Goal: Information Seeking & Learning: Learn about a topic

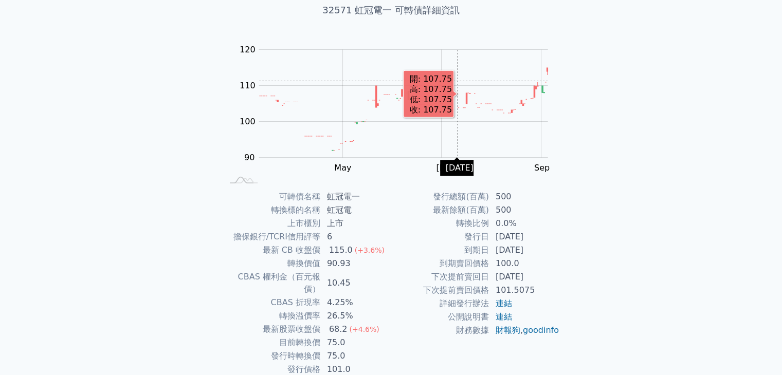
scroll to position [101, 0]
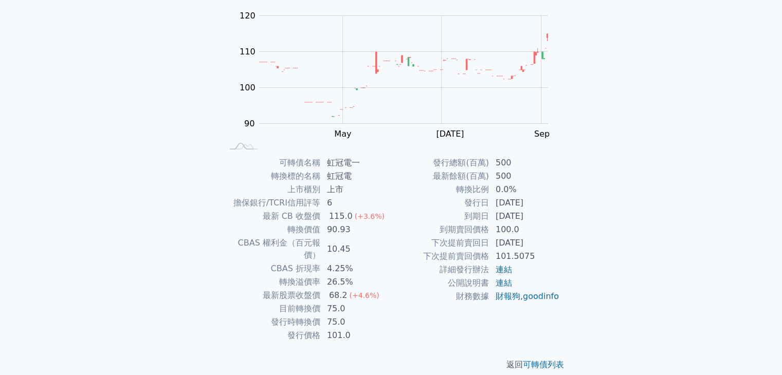
click at [123, 188] on div "可轉債列表 財務數據 可轉債列表 財務數據 登入／註冊 登入／註冊 可轉債列表 › 32571 虹冠電一 32571 虹冠電一 可轉債詳細資訊 Zoom Ou…" at bounding box center [391, 143] width 782 height 488
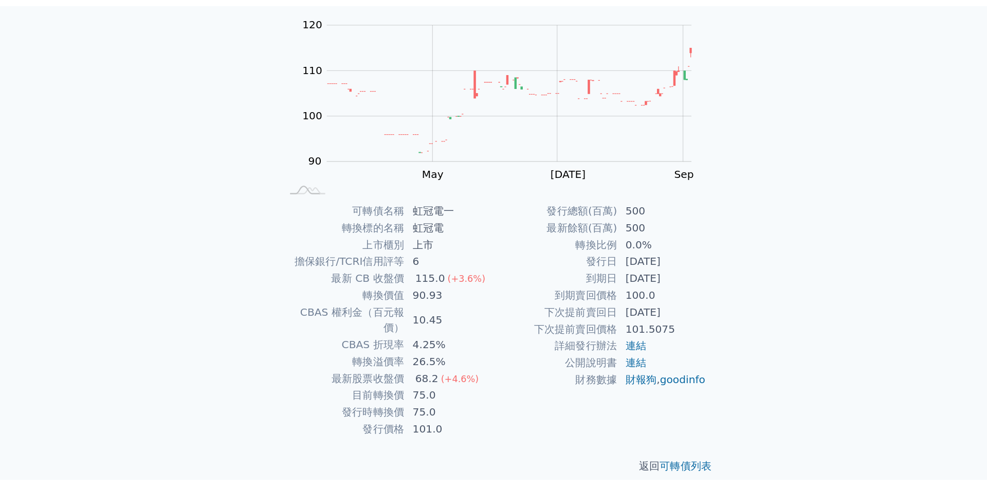
scroll to position [0, 0]
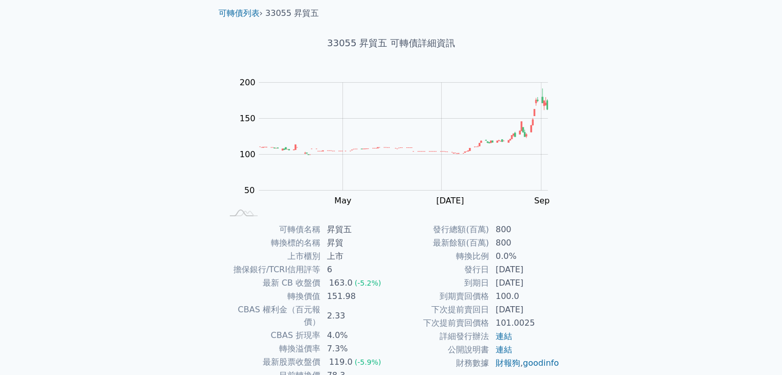
scroll to position [101, 0]
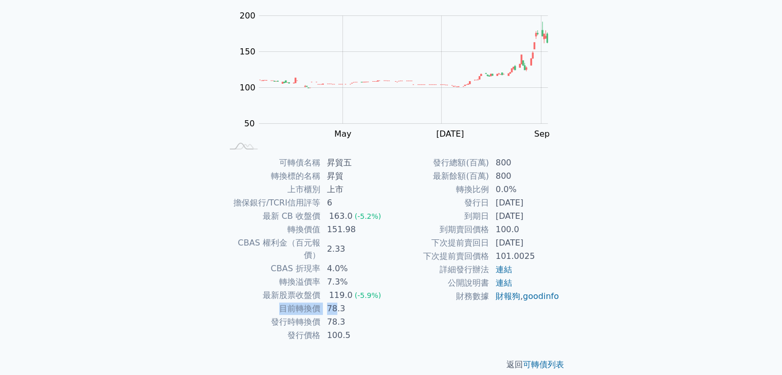
drag, startPoint x: 278, startPoint y: 295, endPoint x: 335, endPoint y: 299, distance: 57.7
click at [335, 302] on tr "目前轉換價 78.3" at bounding box center [307, 308] width 169 height 13
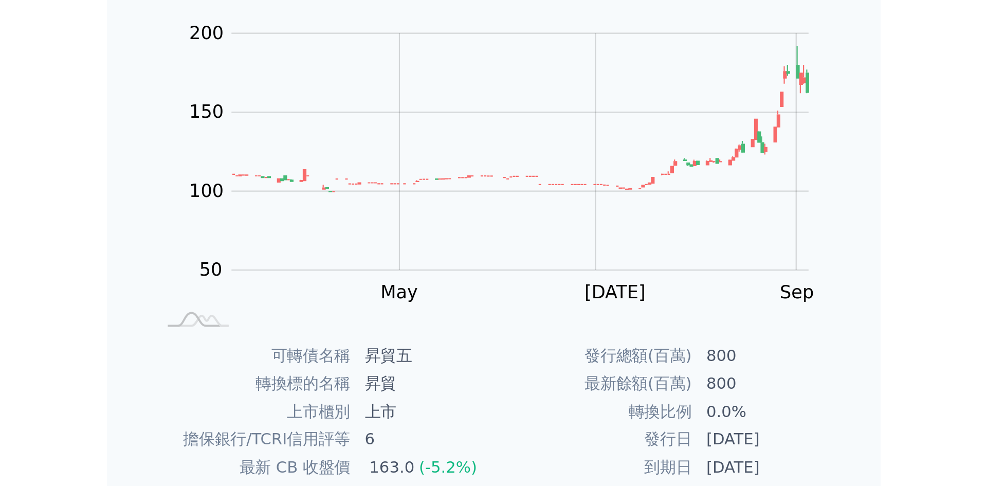
scroll to position [0, 0]
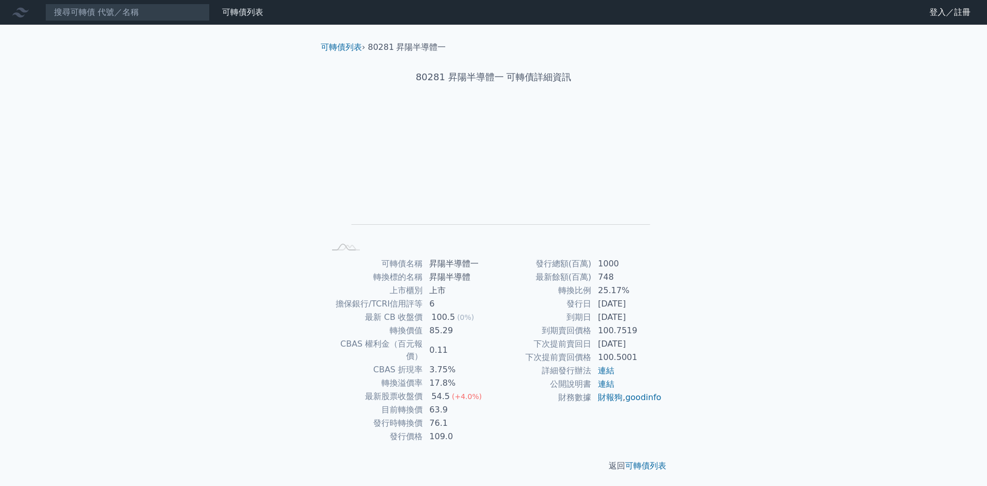
click at [821, 216] on div "可轉債列表 財務數據 可轉債列表 財務數據 登入／註冊 登入／註冊 可轉債列表 › 80281 昇陽半導體一 80281 昇陽半導體一 可轉債詳細資訊 Zoo…" at bounding box center [493, 244] width 987 height 488
drag, startPoint x: 599, startPoint y: 318, endPoint x: 642, endPoint y: 316, distance: 43.8
click at [642, 316] on td "2022-11-13" at bounding box center [627, 317] width 70 height 13
click at [715, 287] on div "可轉債列表 財務數據 可轉債列表 財務數據 登入／註冊 登入／註冊 可轉債列表 › 80281 昇陽半導體一 80281 昇陽半導體一 可轉債詳細資訊 Zoo…" at bounding box center [493, 244] width 987 height 488
drag, startPoint x: 564, startPoint y: 305, endPoint x: 648, endPoint y: 315, distance: 85.4
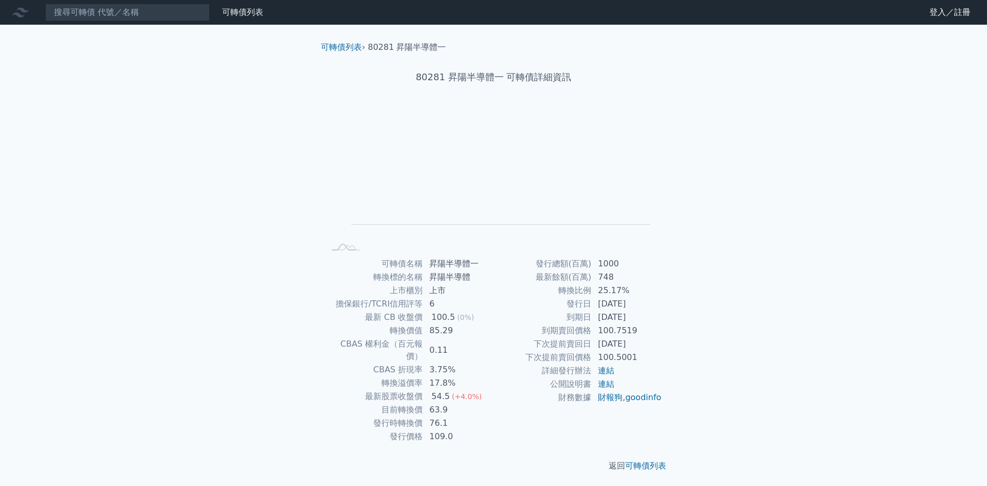
click at [648, 315] on tbody "發行總額(百萬) 1000 最新餘額(百萬) 748 轉換比例 25.17% 發行日 2019-11-13 到期日 2022-11-13 到期賣回價格 100…" at bounding box center [578, 330] width 169 height 147
